Goal: Task Accomplishment & Management: Manage account settings

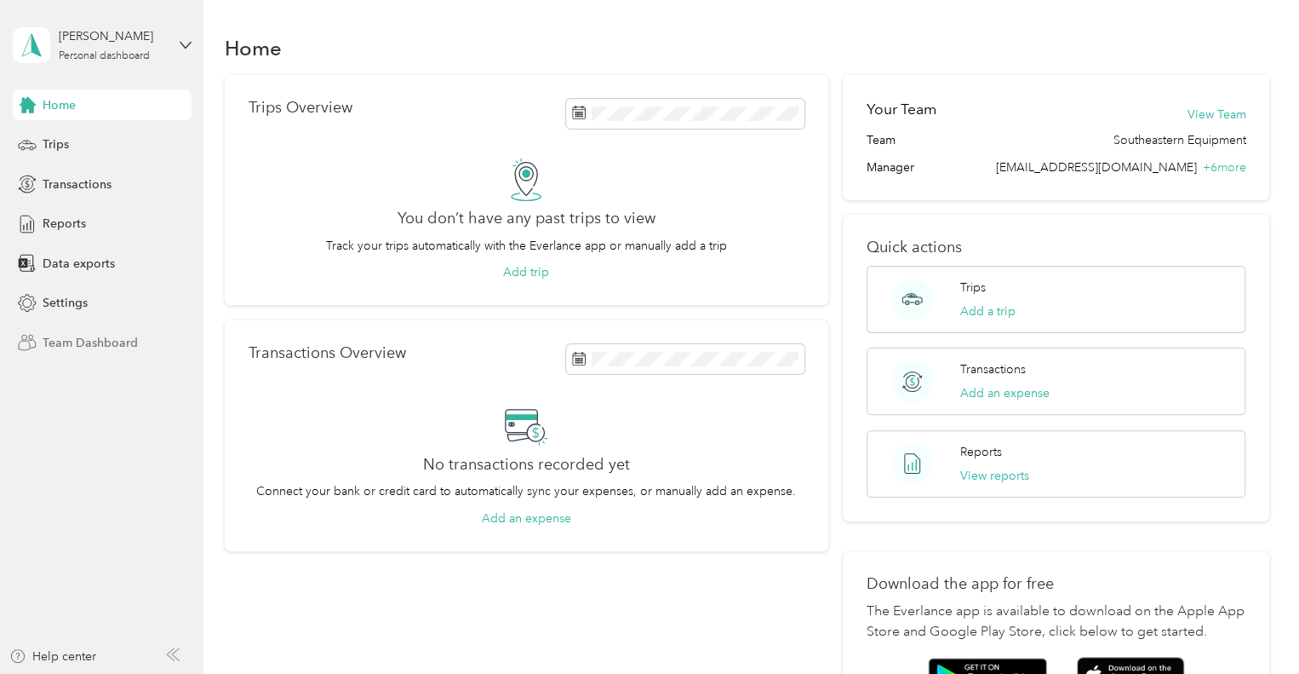
click at [98, 343] on span "Team Dashboard" at bounding box center [90, 343] width 95 height 18
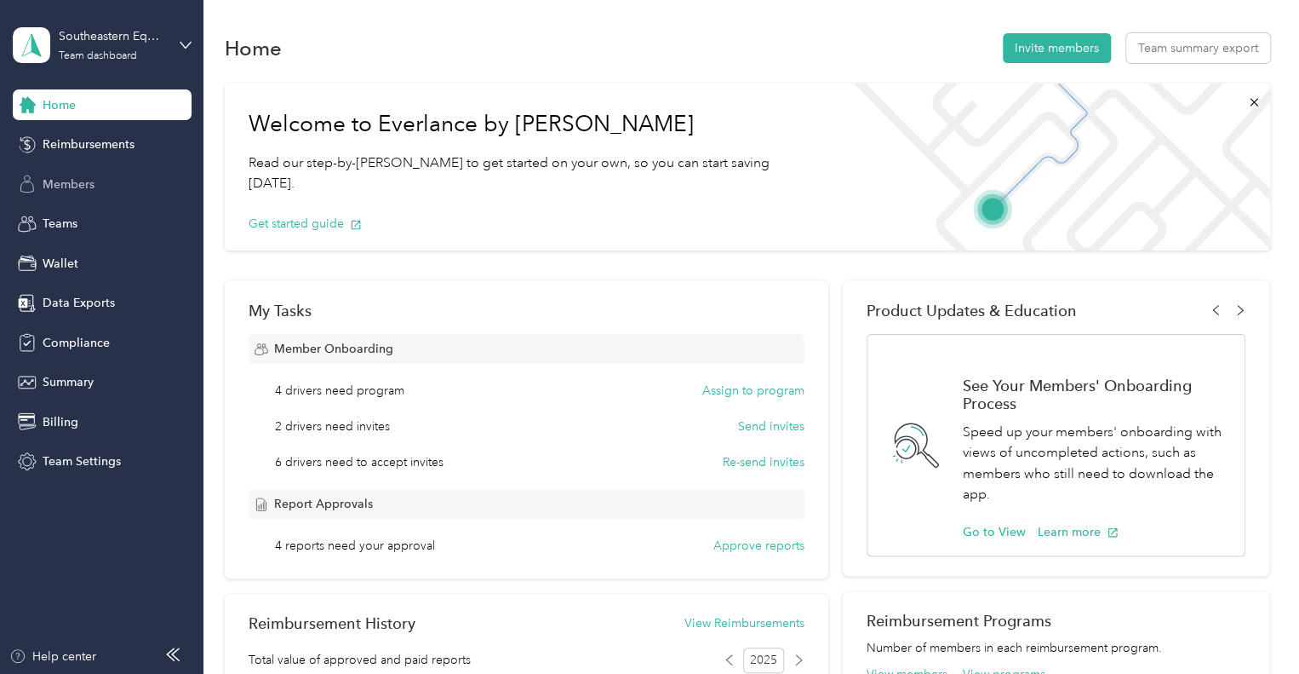
click at [69, 180] on span "Members" at bounding box center [69, 184] width 52 height 18
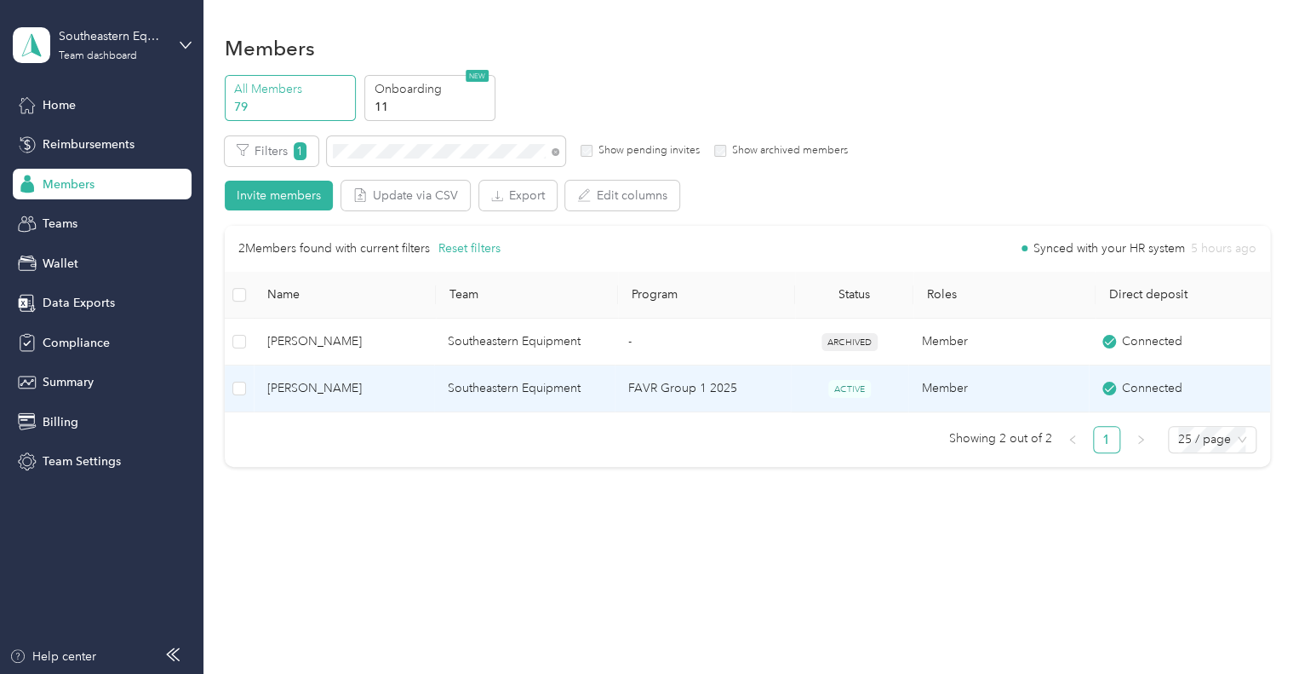
click at [359, 394] on span "Sandra Wallace" at bounding box center [343, 388] width 153 height 19
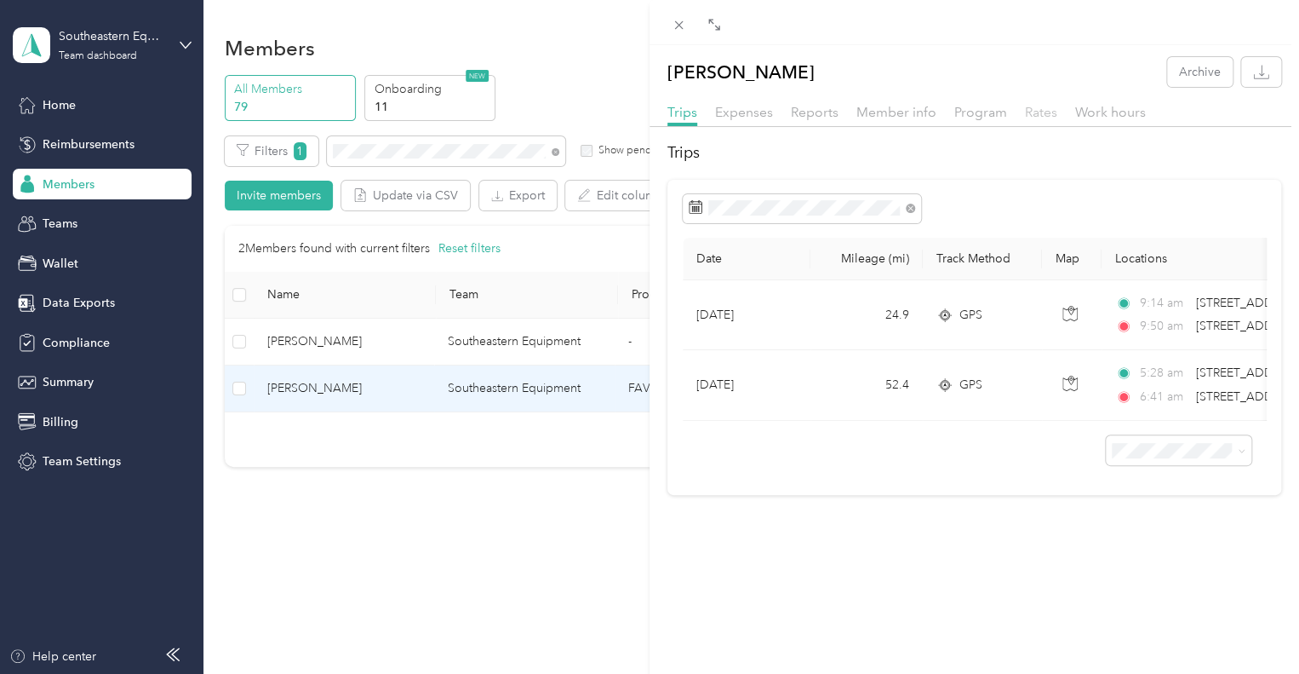
click at [1033, 109] on span "Rates" at bounding box center [1041, 112] width 32 height 16
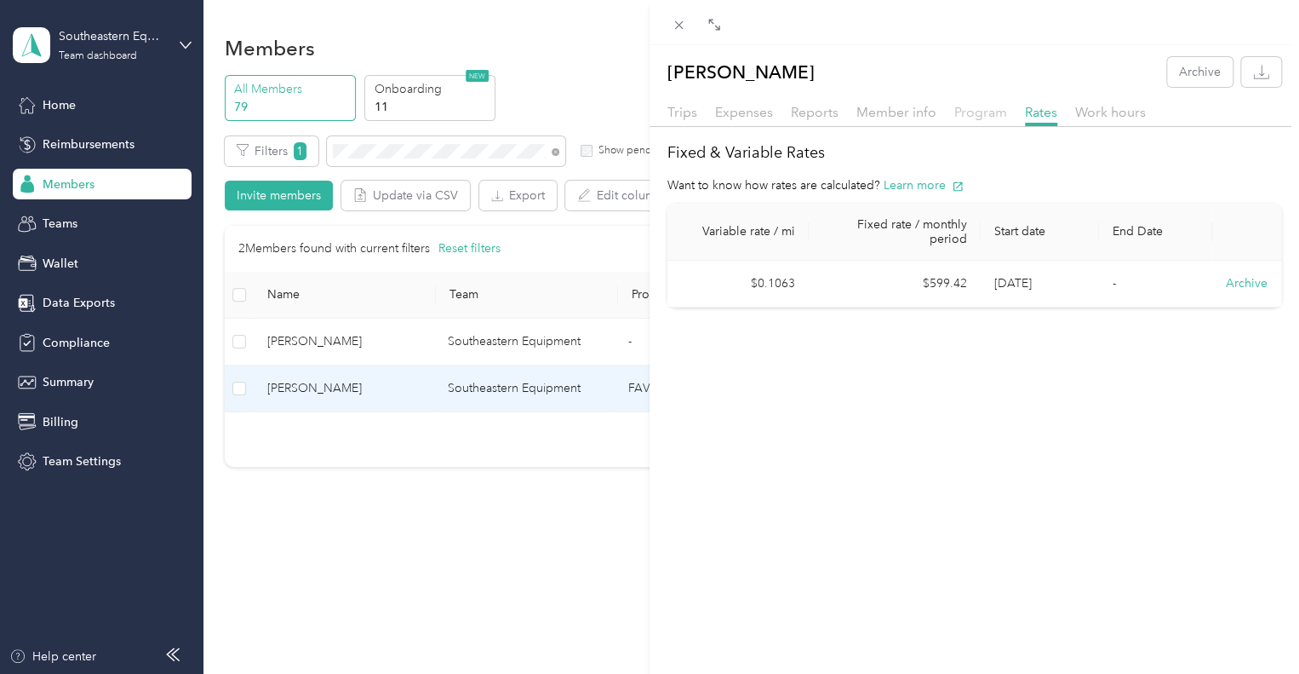
click at [970, 118] on span "Program" at bounding box center [981, 112] width 53 height 16
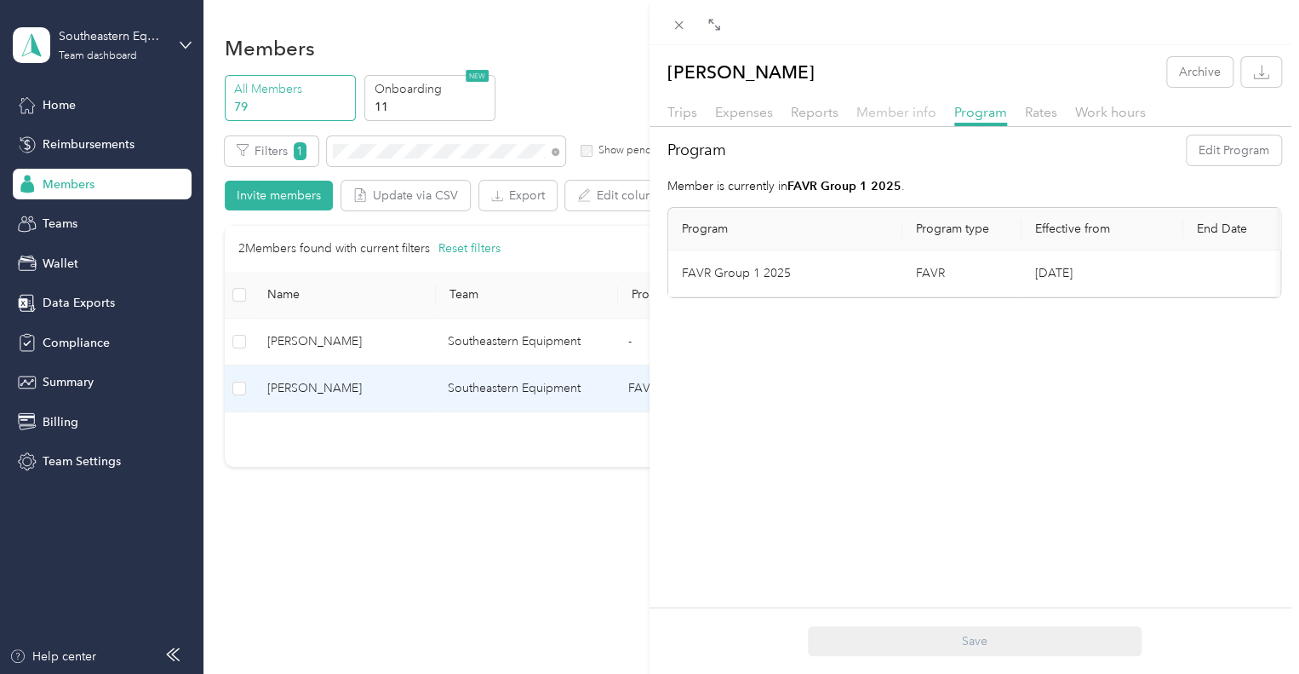
click at [916, 113] on span "Member info" at bounding box center [897, 112] width 80 height 16
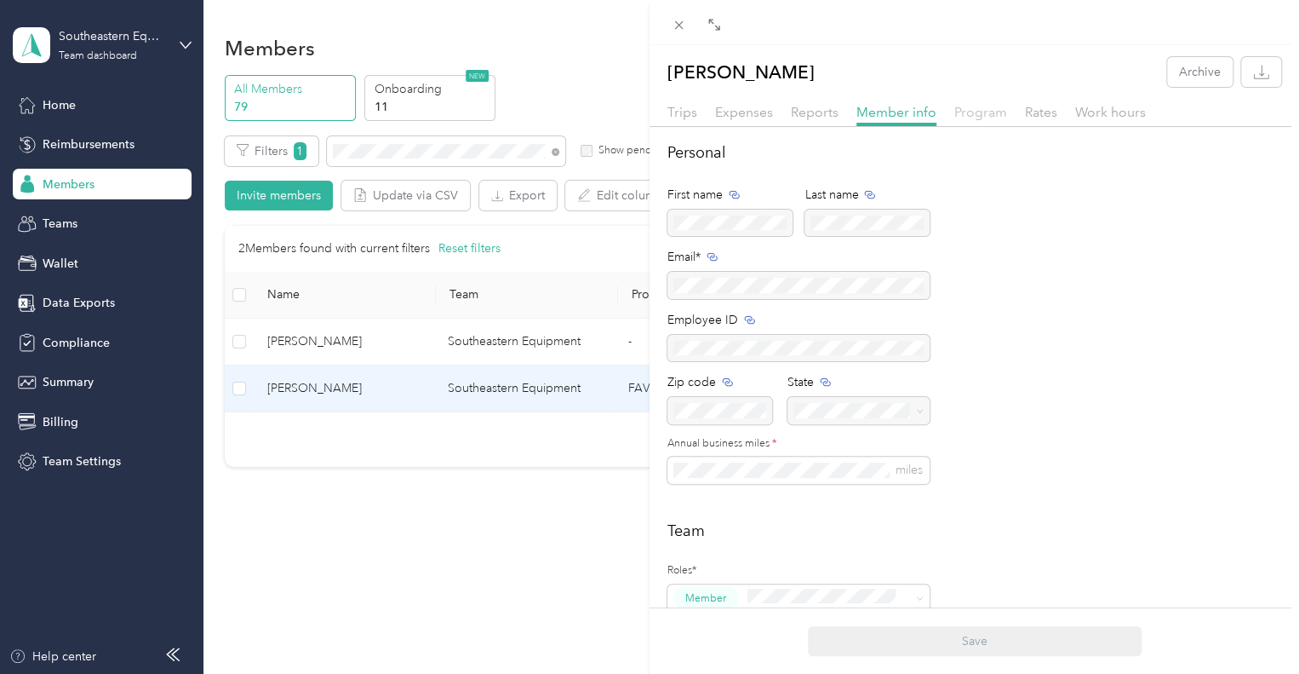
click at [977, 115] on span "Program" at bounding box center [981, 112] width 53 height 16
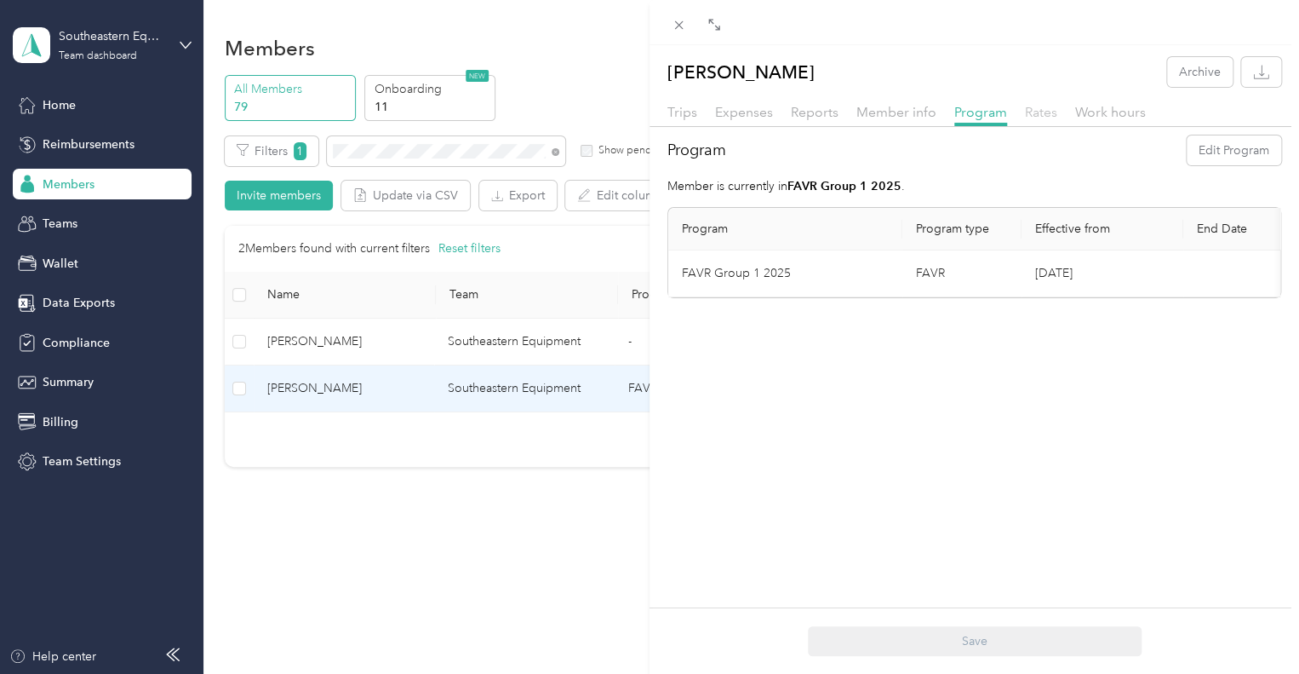
click at [1037, 115] on span "Rates" at bounding box center [1041, 112] width 32 height 16
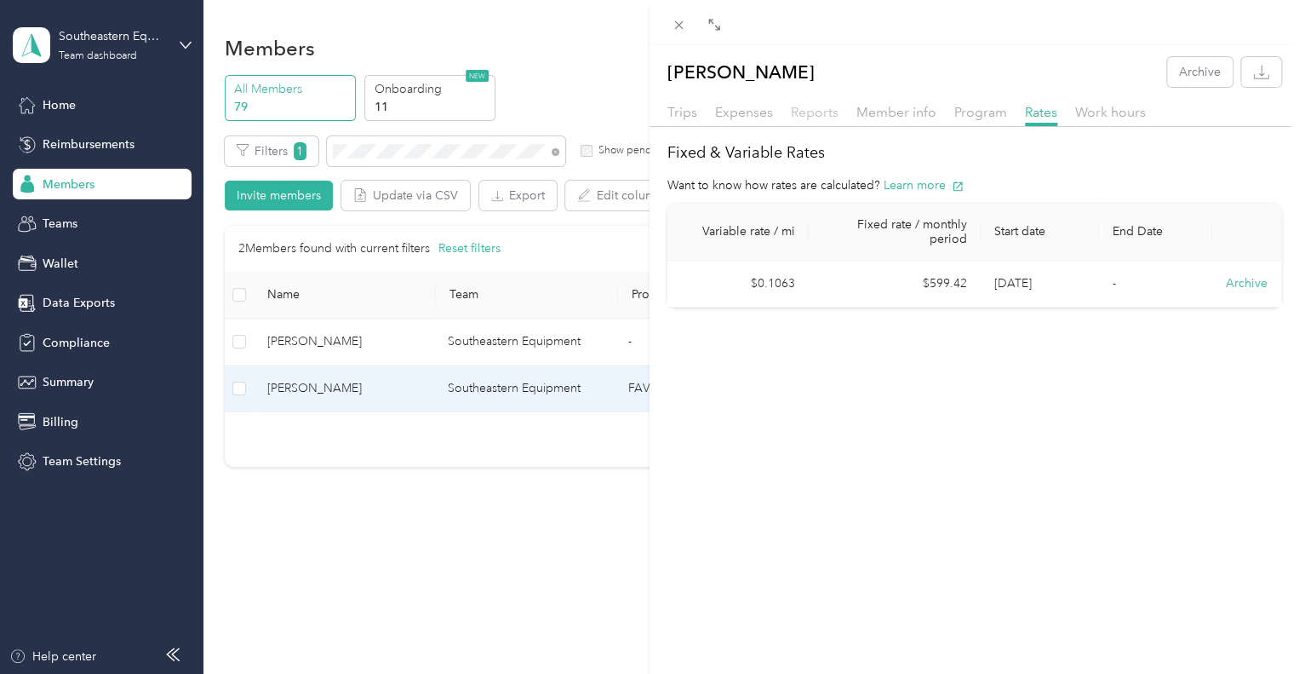
click at [823, 111] on span "Reports" at bounding box center [815, 112] width 48 height 16
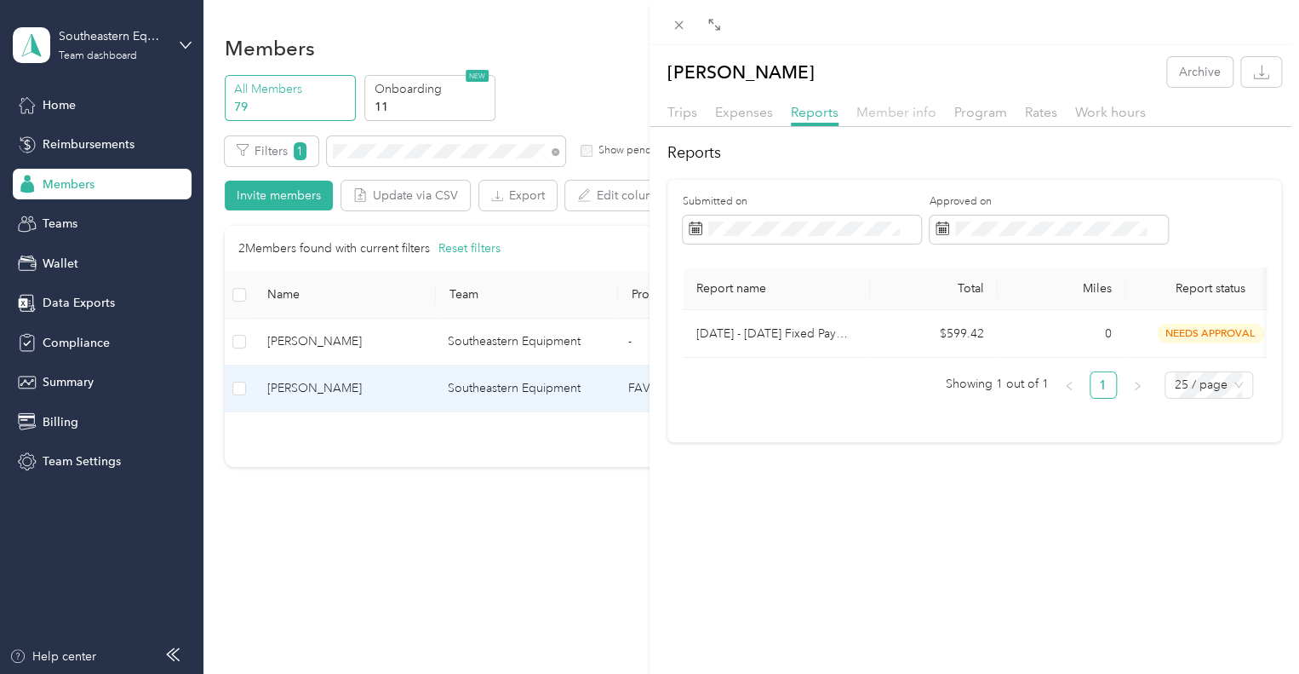
click at [882, 116] on span "Member info" at bounding box center [897, 112] width 80 height 16
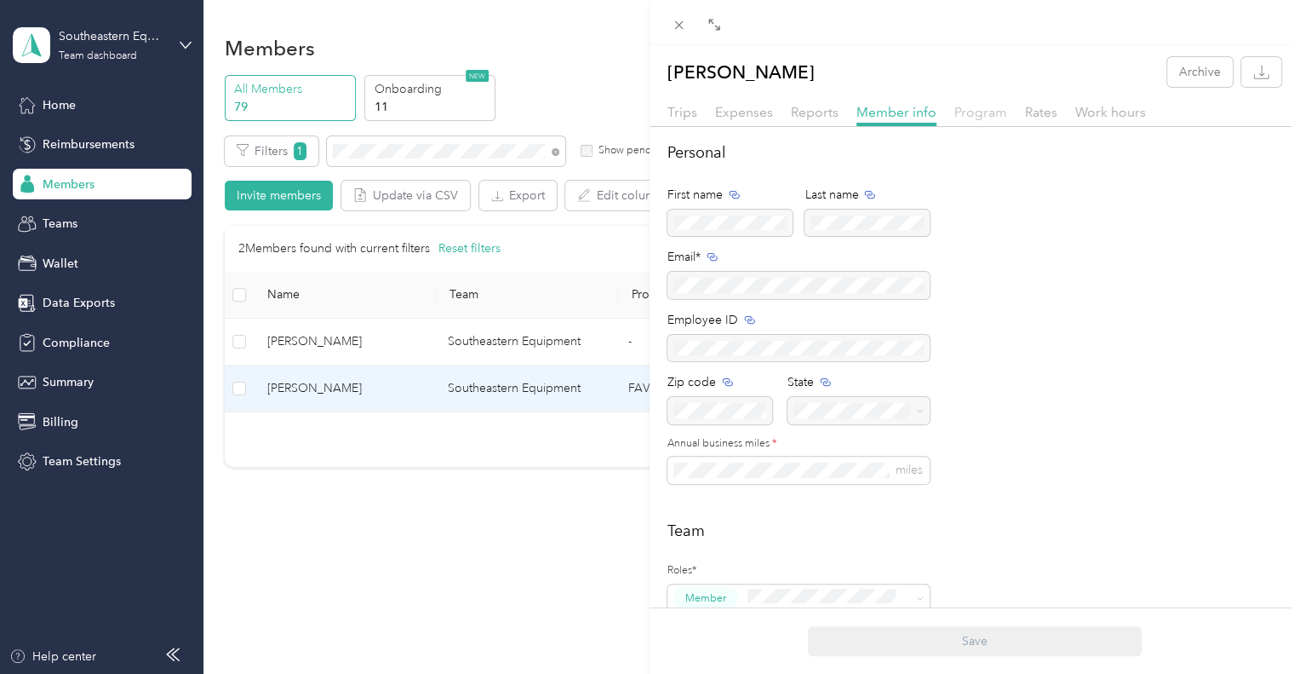
click at [980, 119] on span "Program" at bounding box center [981, 112] width 53 height 16
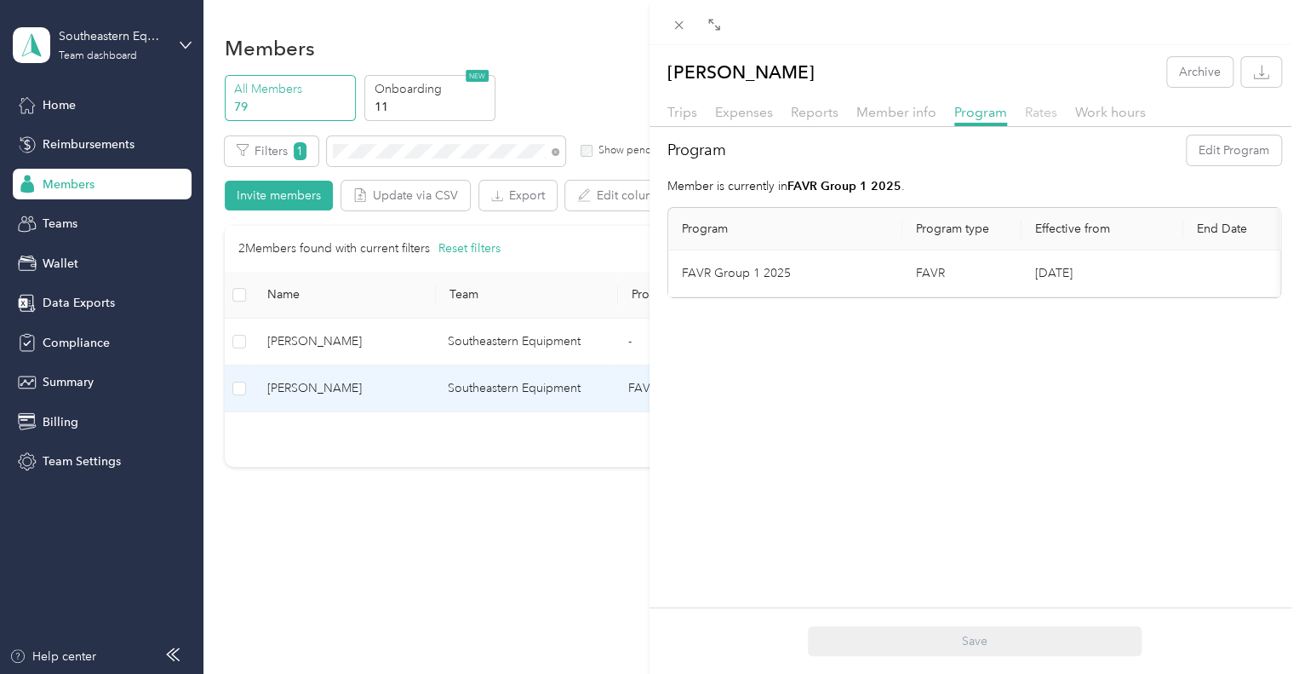
click at [1033, 110] on span "Rates" at bounding box center [1041, 112] width 32 height 16
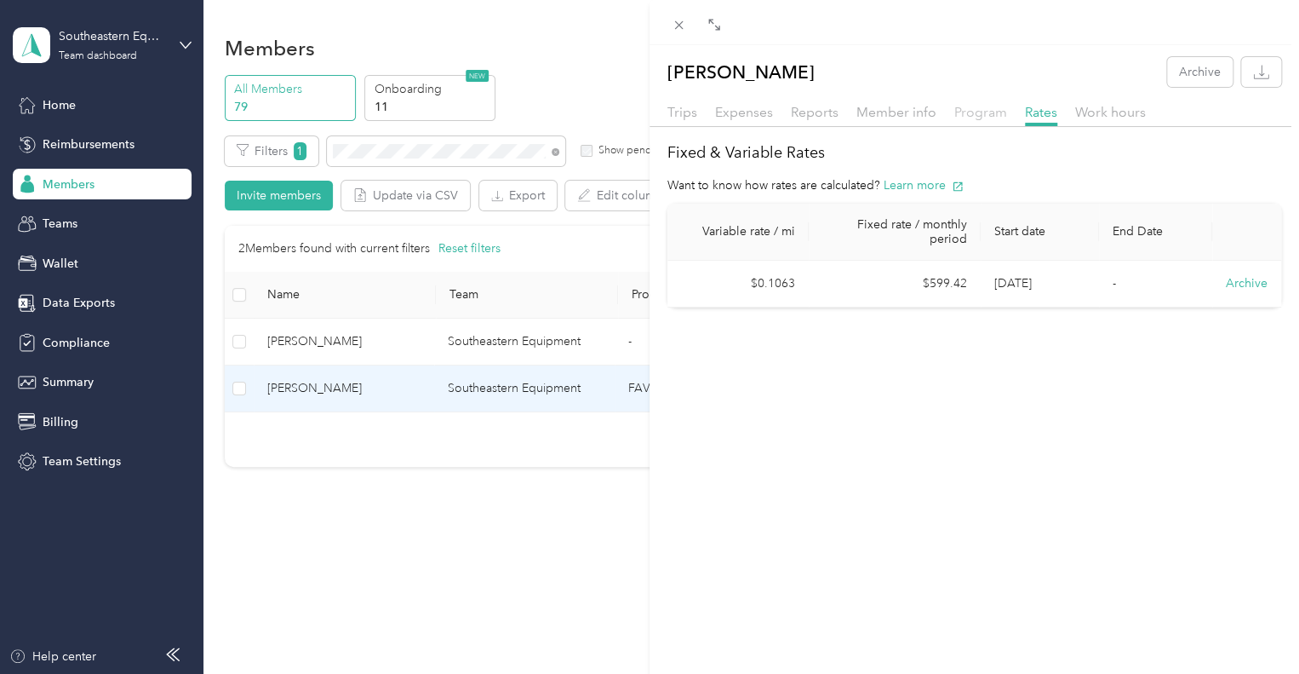
click at [984, 109] on span "Program" at bounding box center [981, 112] width 53 height 16
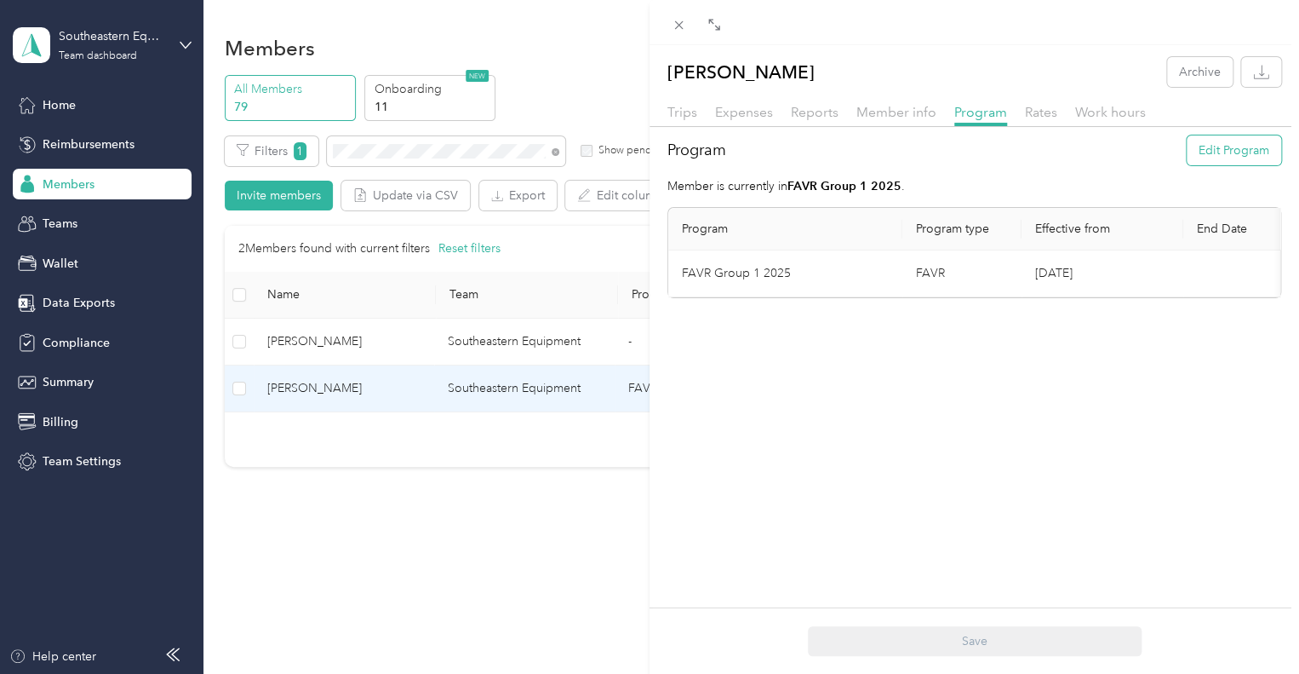
click at [1211, 157] on button "Edit Program" at bounding box center [1234, 150] width 95 height 30
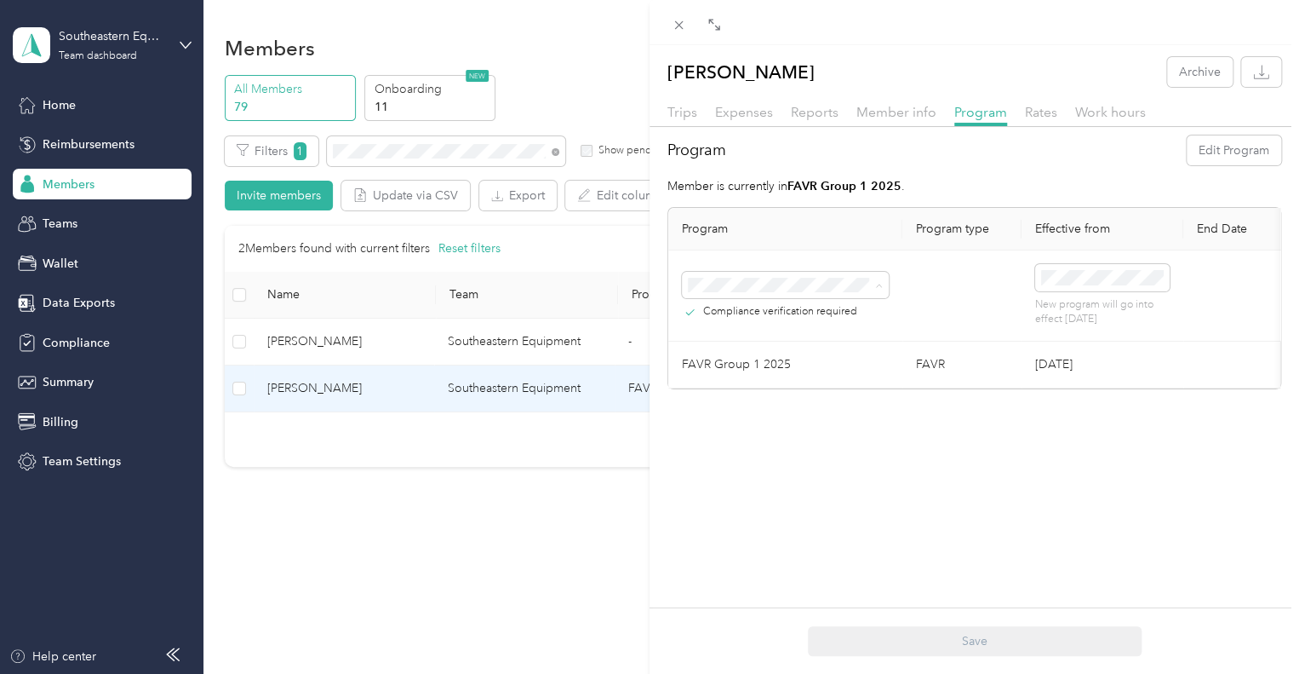
click at [828, 493] on li "FAVR Group 3 2025 (FAVR)" at bounding box center [785, 481] width 207 height 30
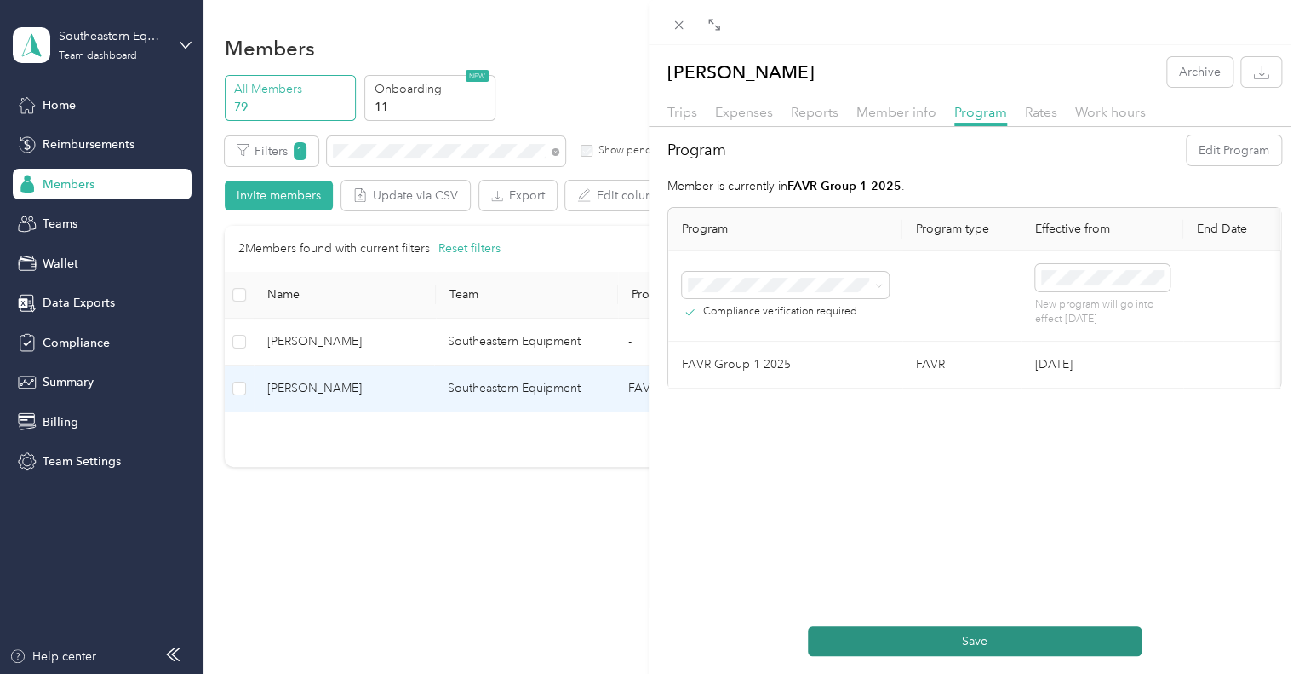
click at [1054, 638] on button "Save" at bounding box center [975, 641] width 334 height 30
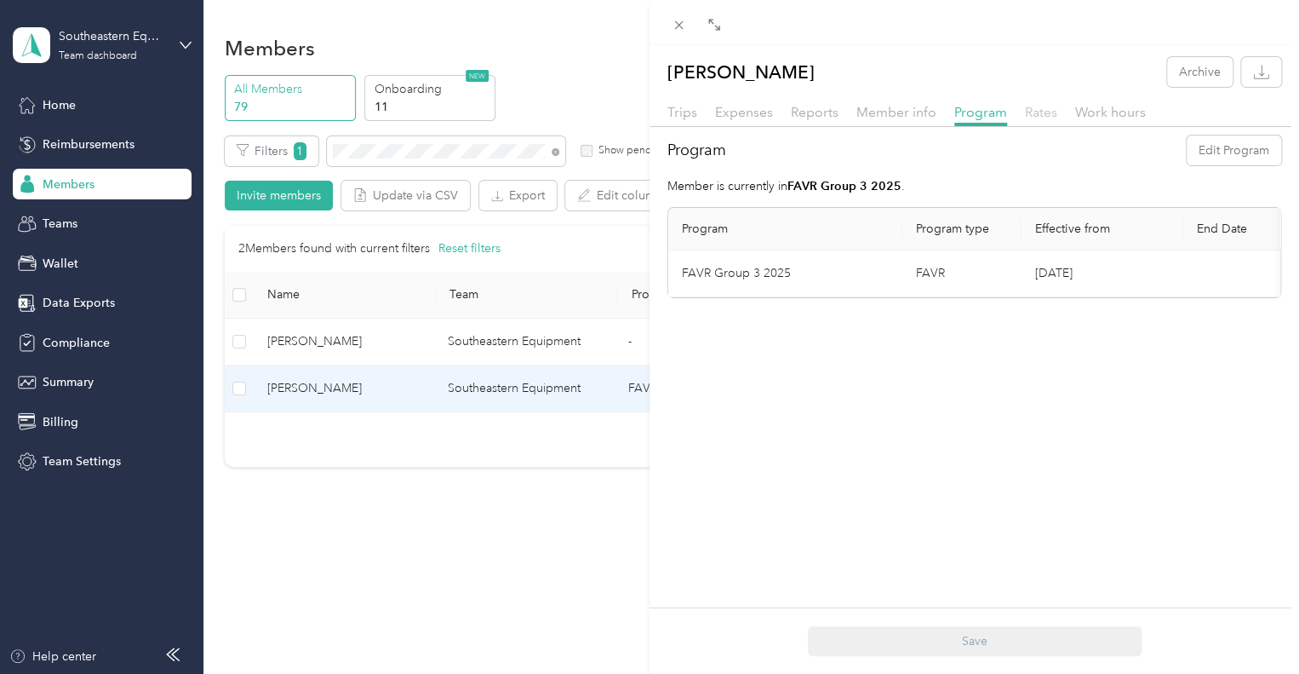
click at [1032, 110] on span "Rates" at bounding box center [1041, 112] width 32 height 16
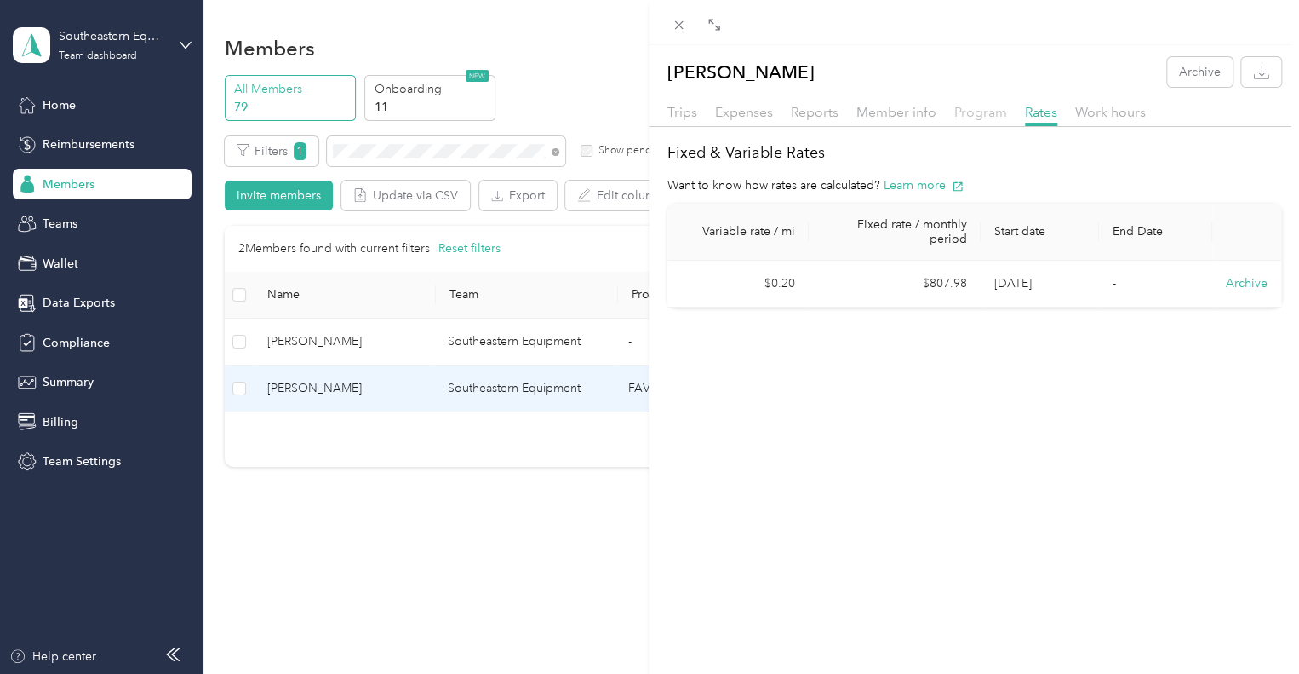
click at [979, 114] on span "Program" at bounding box center [981, 112] width 53 height 16
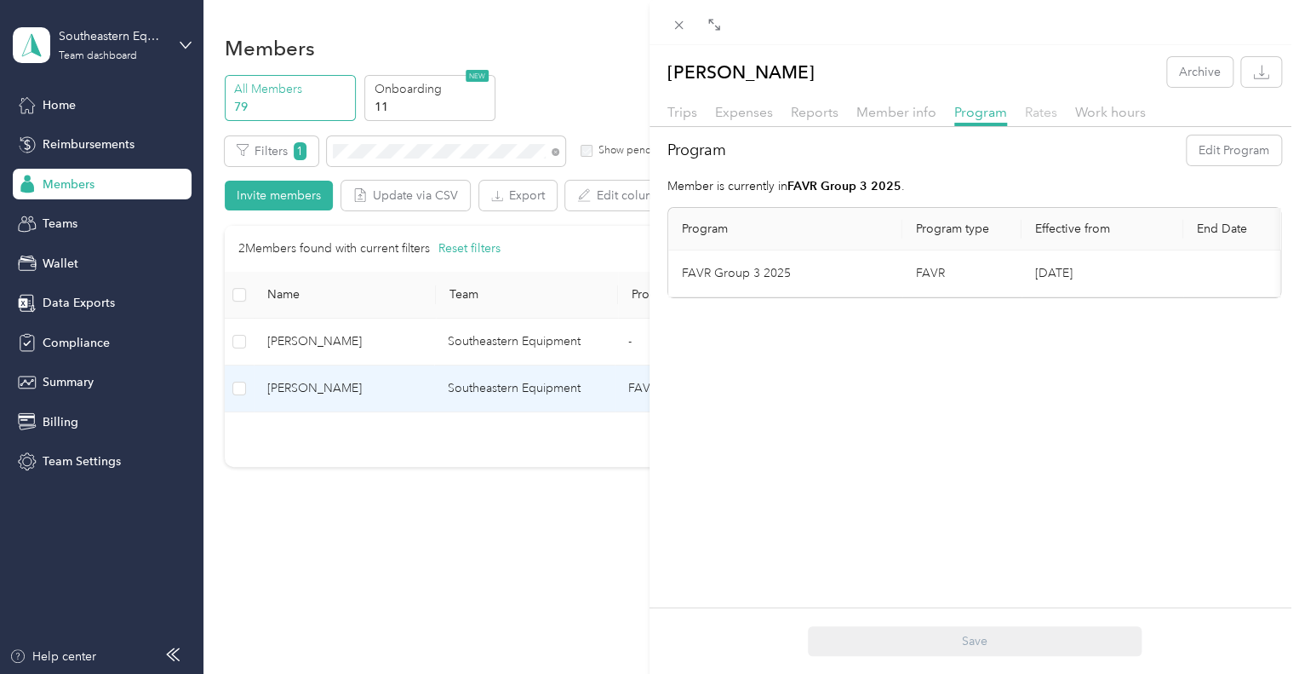
click at [1042, 116] on span "Rates" at bounding box center [1041, 112] width 32 height 16
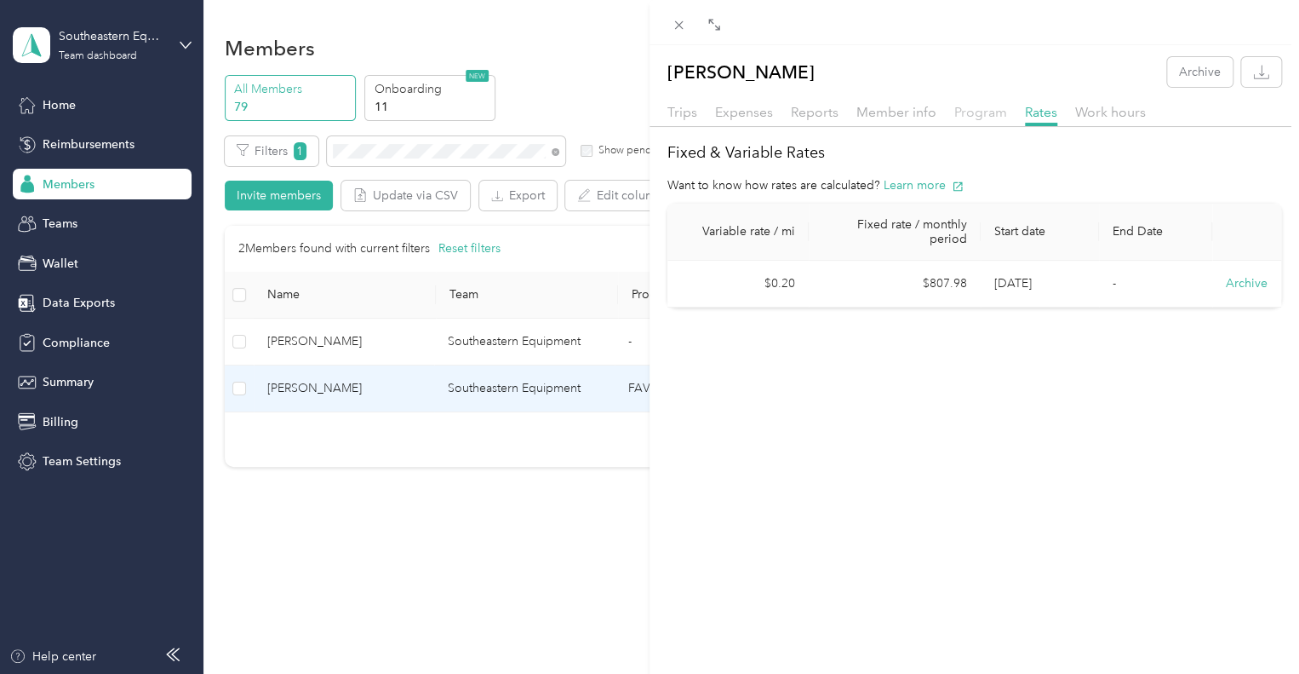
click at [984, 109] on span "Program" at bounding box center [981, 112] width 53 height 16
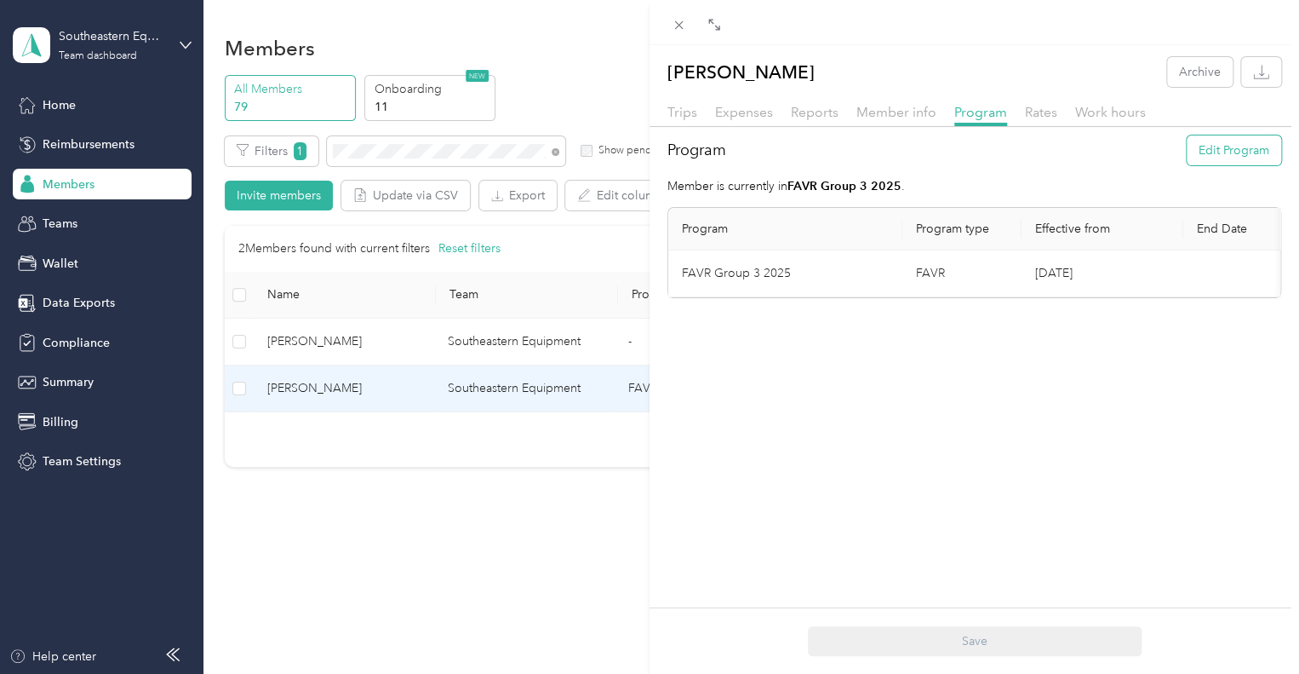
click at [1218, 154] on button "Edit Program" at bounding box center [1234, 150] width 95 height 30
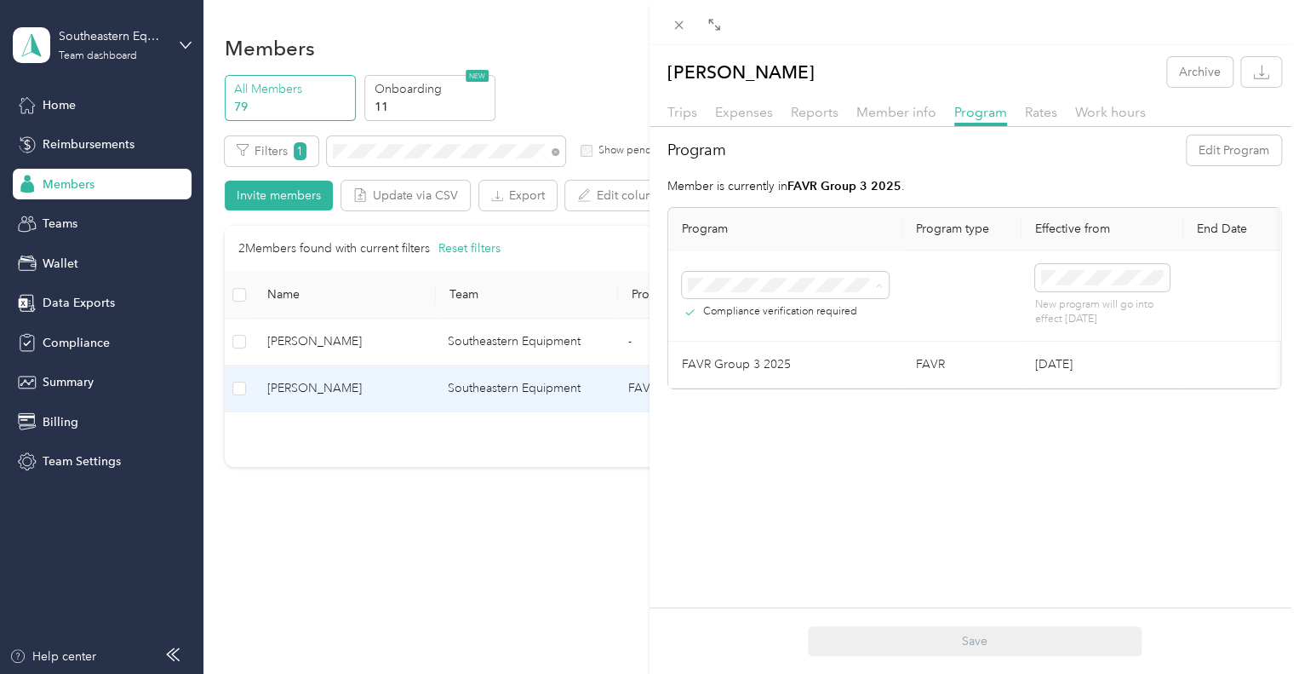
click at [805, 417] on span "FAVR Group 1 2025 (FAVR)" at bounding box center [768, 421] width 148 height 14
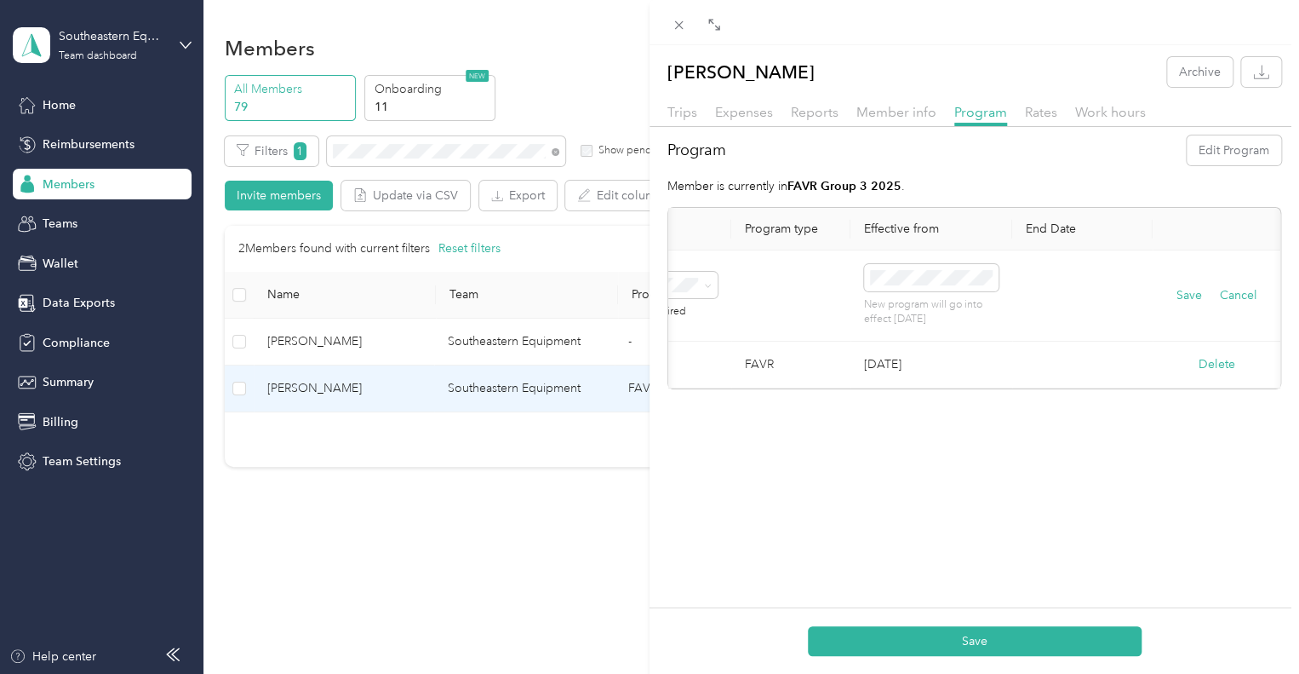
scroll to position [0, 184]
click at [1235, 295] on button "Cancel" at bounding box center [1238, 295] width 37 height 19
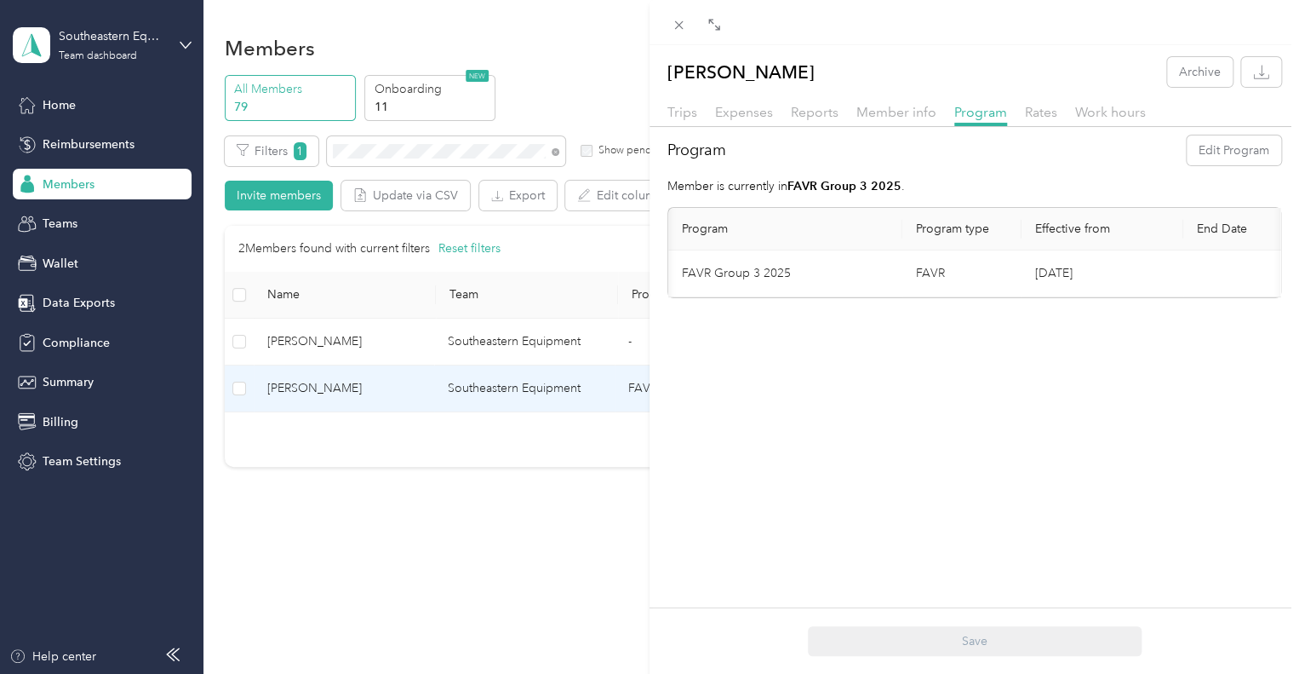
scroll to position [0, 114]
click at [1211, 158] on button "Edit Program" at bounding box center [1234, 150] width 95 height 30
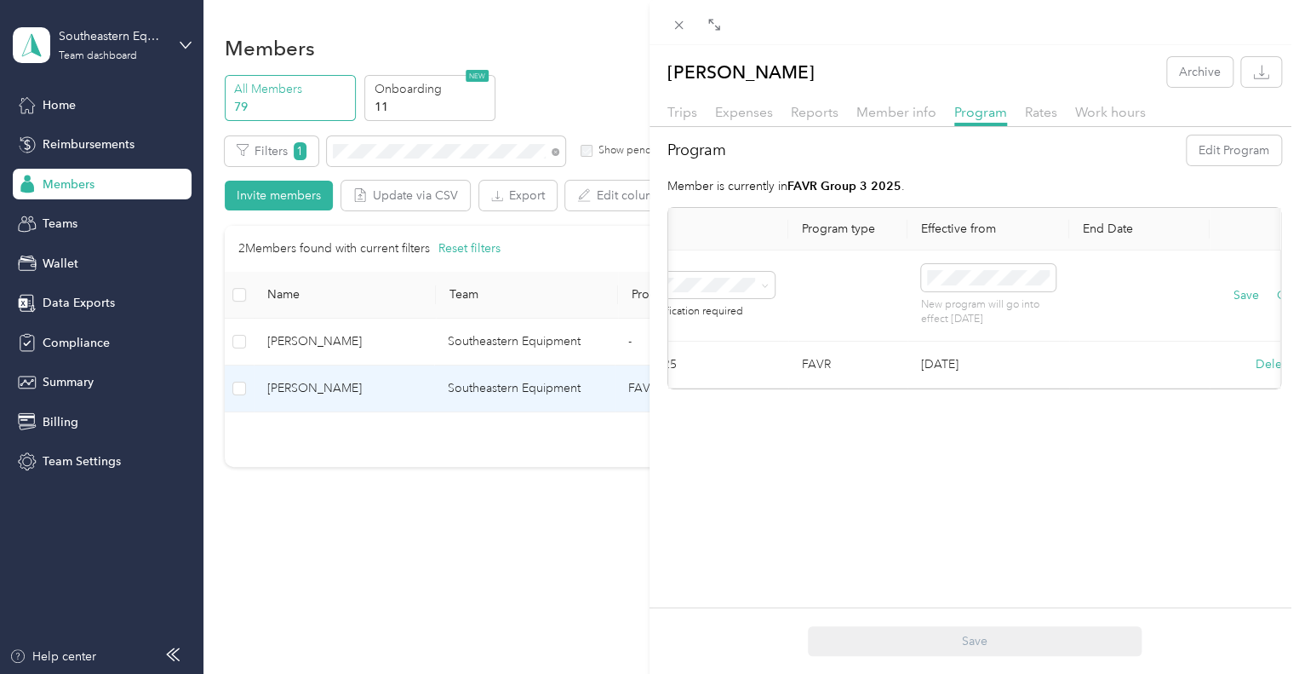
scroll to position [0, 0]
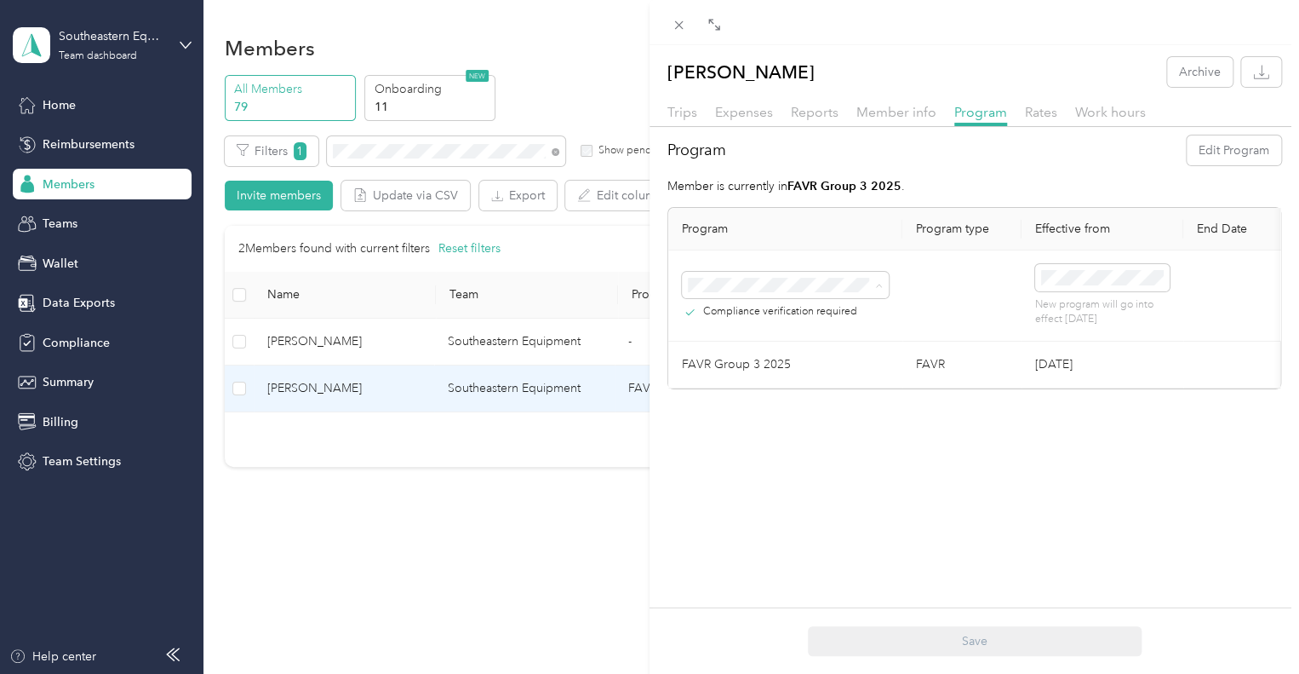
click at [807, 404] on li "FAVR Programs" at bounding box center [785, 391] width 207 height 30
click at [803, 422] on span "FAVR Group 1 2025 (FAVR)" at bounding box center [768, 421] width 148 height 14
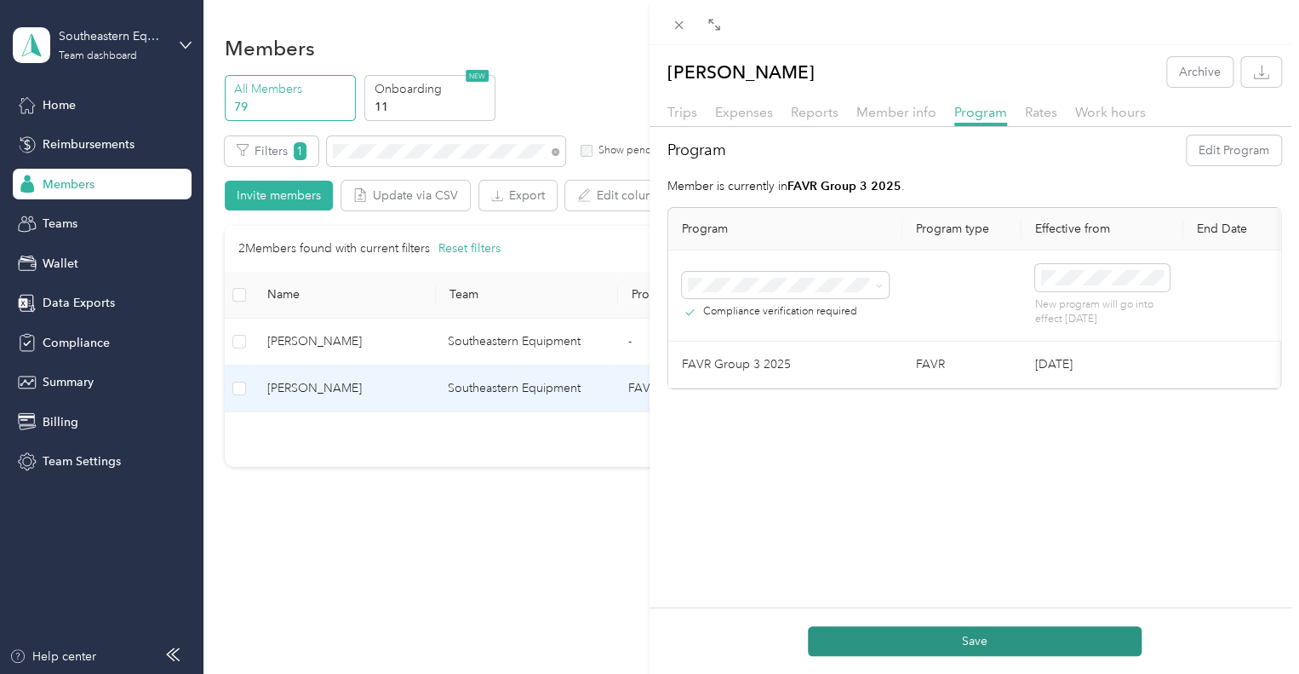
click at [1035, 633] on button "Save" at bounding box center [975, 641] width 334 height 30
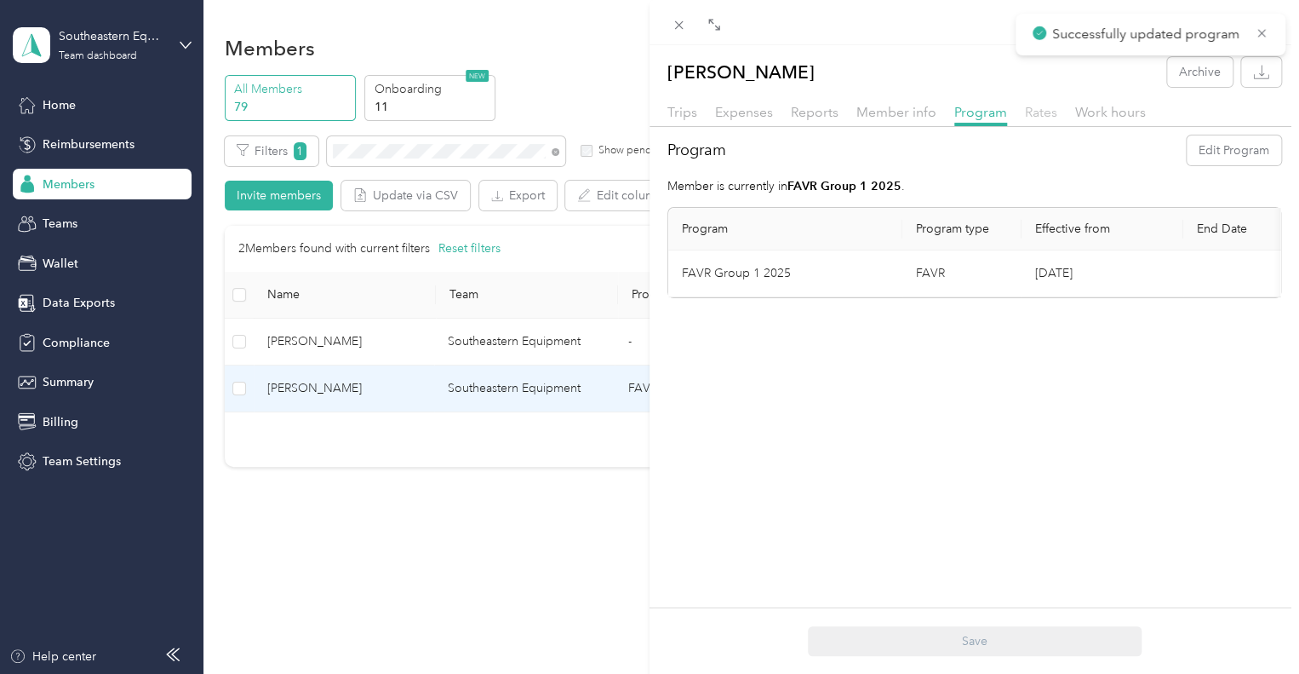
click at [1046, 104] on span "Rates" at bounding box center [1041, 112] width 32 height 16
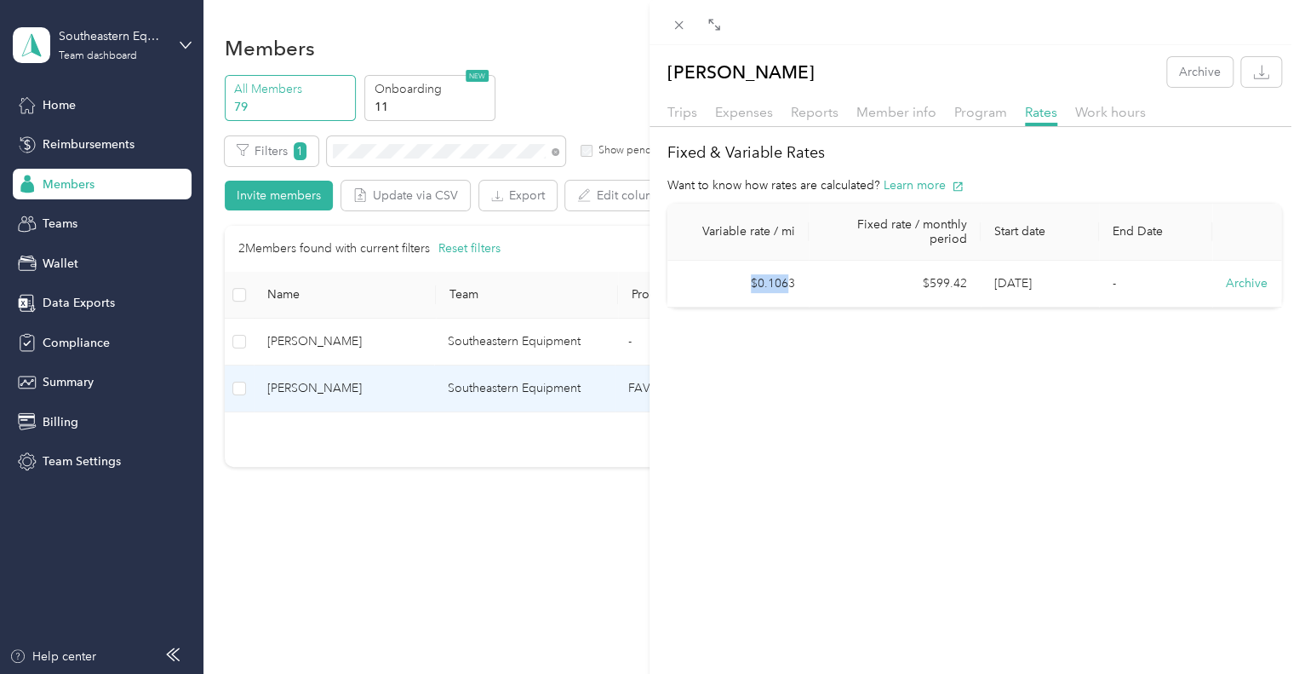
drag, startPoint x: 788, startPoint y: 285, endPoint x: 742, endPoint y: 287, distance: 46.9
click at [742, 287] on td "$0.1063" at bounding box center [738, 284] width 141 height 47
click at [797, 292] on td "$0.1063" at bounding box center [738, 284] width 141 height 47
drag, startPoint x: 754, startPoint y: 282, endPoint x: 810, endPoint y: 290, distance: 56.7
click at [810, 290] on tr "$0.1063 $599.42 Oct 1, 2025 - Archive" at bounding box center [975, 284] width 614 height 47
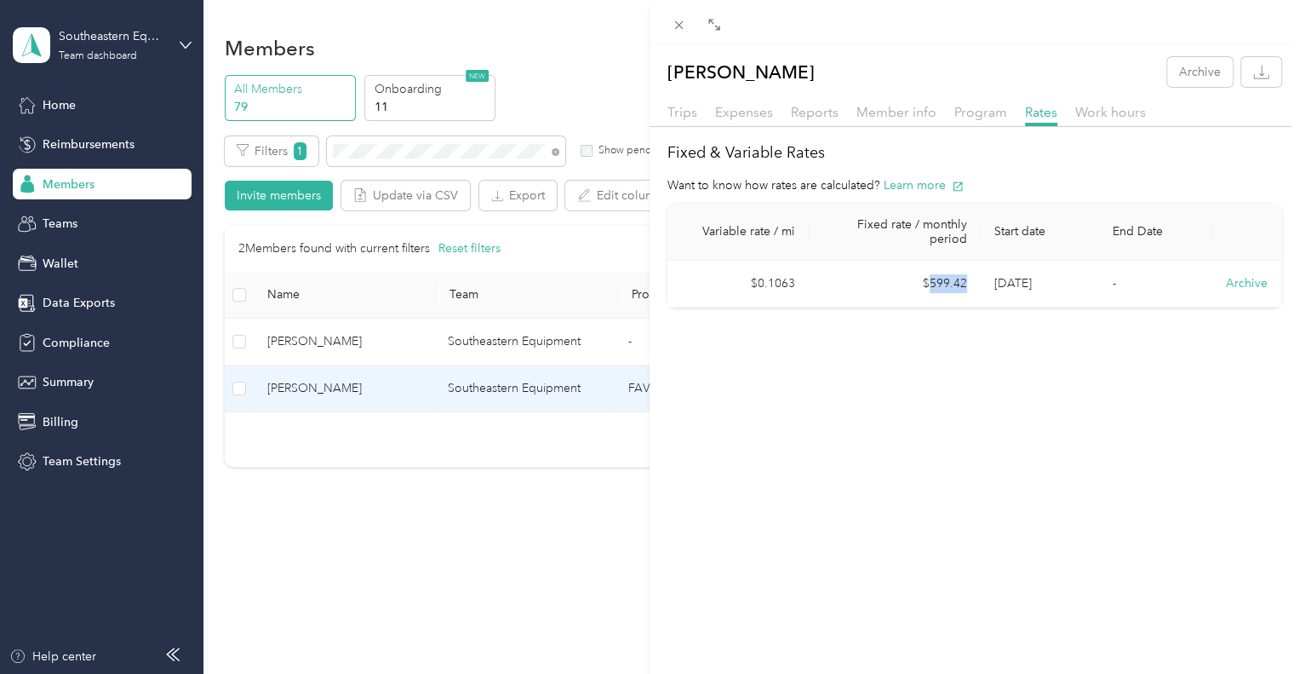
drag, startPoint x: 966, startPoint y: 285, endPoint x: 928, endPoint y: 277, distance: 38.4
click at [928, 277] on td "$599.42" at bounding box center [895, 284] width 172 height 47
click at [846, 385] on div "Sandra Wallace Archive Trips Expenses Reports Member info Program Rates Work ho…" at bounding box center [975, 382] width 650 height 674
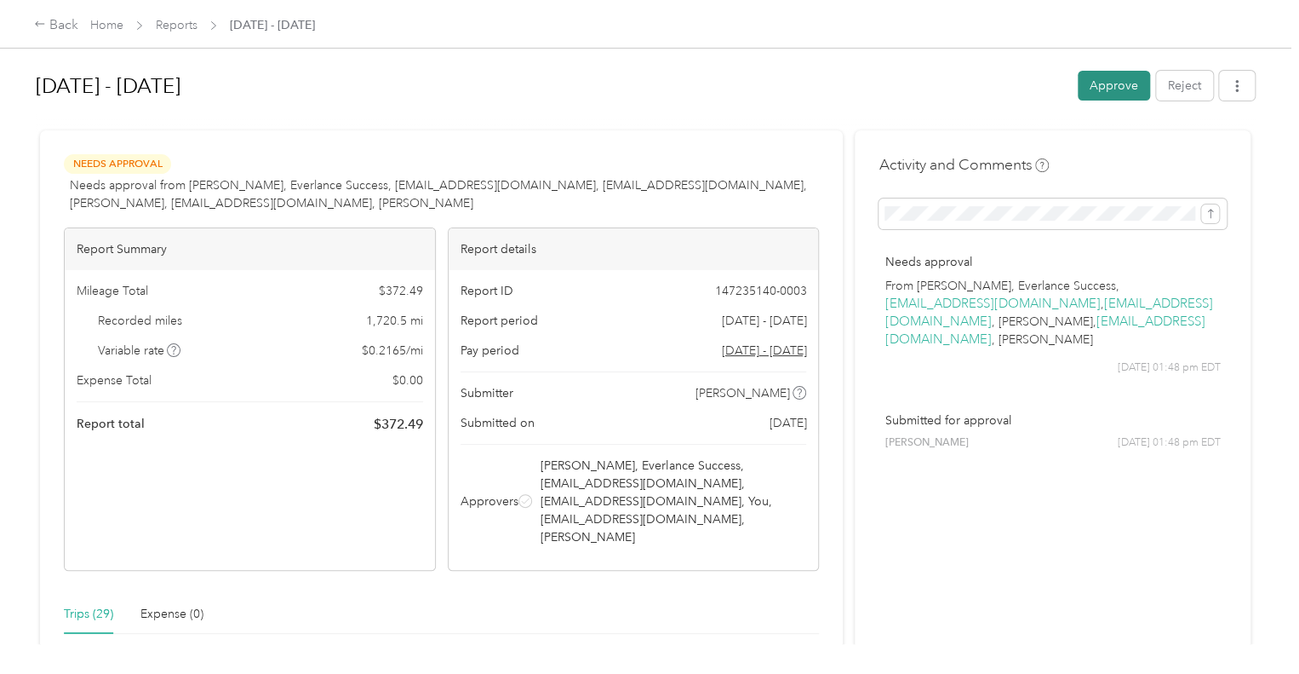
click at [1082, 84] on button "Approve" at bounding box center [1114, 86] width 72 height 30
